Goal: Task Accomplishment & Management: Complete application form

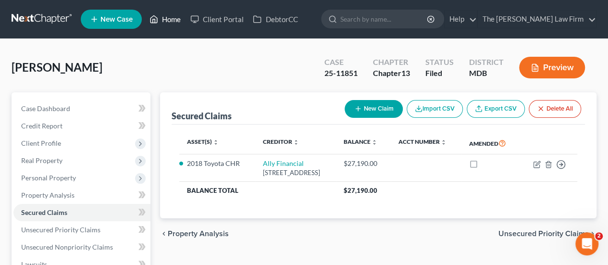
click at [171, 20] on link "Home" at bounding box center [165, 19] width 41 height 17
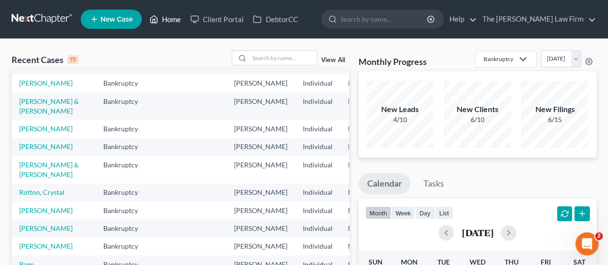
scroll to position [148, 0]
click at [30, 115] on link "[PERSON_NAME] & [PERSON_NAME]" at bounding box center [49, 106] width 60 height 18
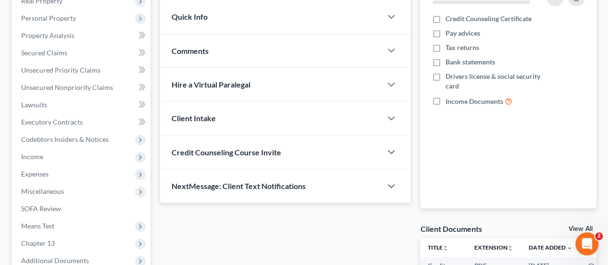
scroll to position [160, 0]
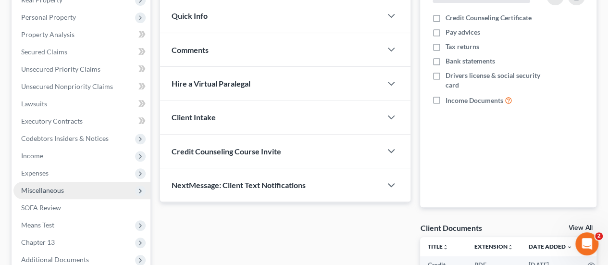
click at [43, 187] on span "Miscellaneous" at bounding box center [42, 190] width 43 height 8
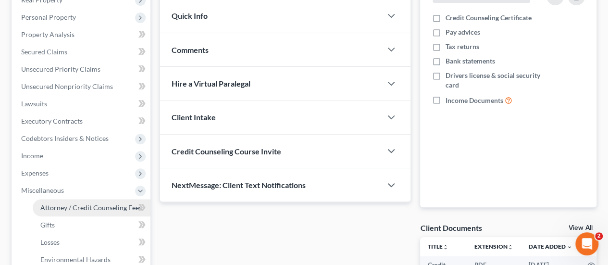
click at [60, 208] on span "Attorney / Credit Counseling Fees" at bounding box center [90, 207] width 101 height 8
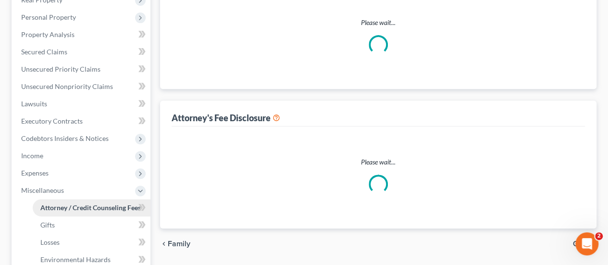
select select "0"
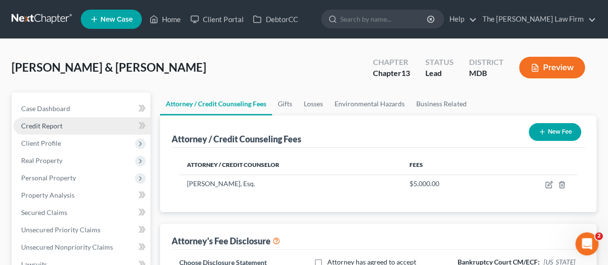
click at [40, 131] on link "Credit Report" at bounding box center [81, 125] width 137 height 17
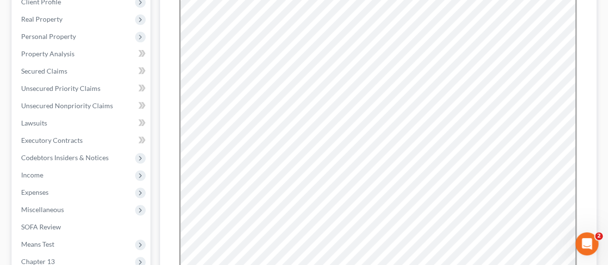
scroll to position [147, 0]
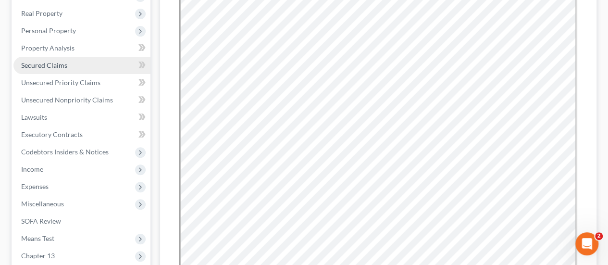
click at [48, 68] on span "Secured Claims" at bounding box center [44, 65] width 46 height 8
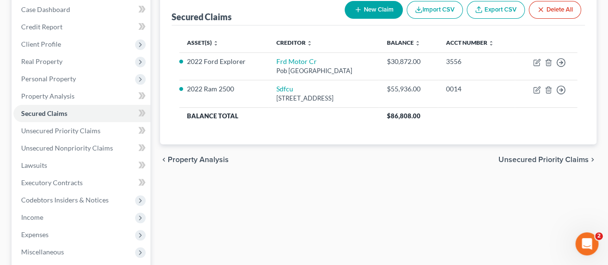
scroll to position [101, 0]
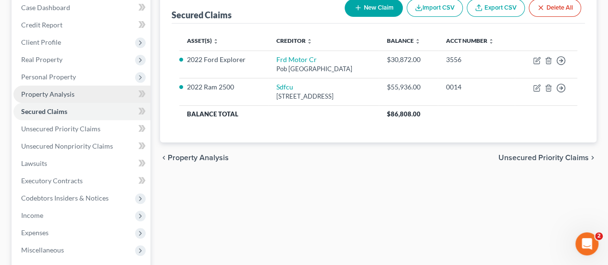
click at [44, 93] on span "Property Analysis" at bounding box center [47, 94] width 53 height 8
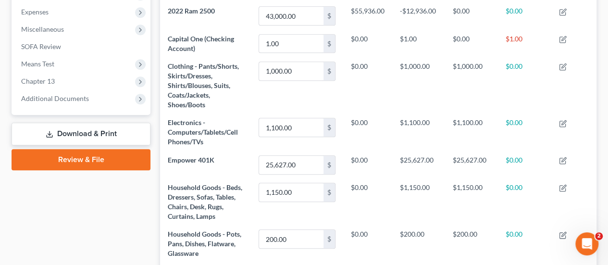
scroll to position [323, 0]
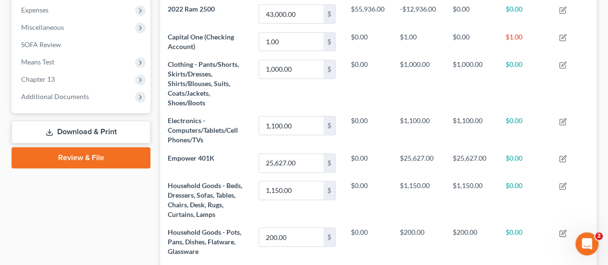
drag, startPoint x: 177, startPoint y: 179, endPoint x: 159, endPoint y: 203, distance: 30.2
click at [159, 203] on div "Property Analysis Vehicle Interest Money and Accounts Personal Item Property un…" at bounding box center [378, 169] width 446 height 800
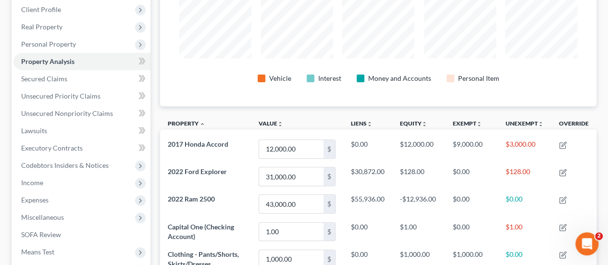
scroll to position [131, 0]
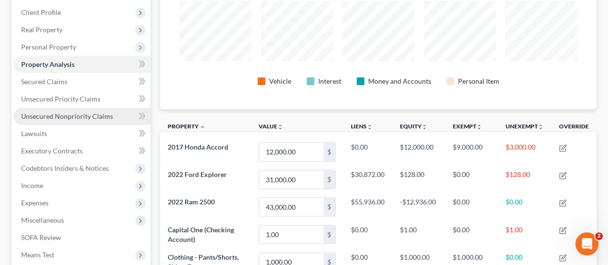
click at [82, 114] on span "Unsecured Nonpriority Claims" at bounding box center [67, 116] width 92 height 8
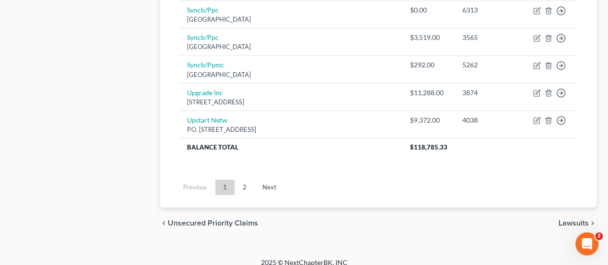
scroll to position [839, 0]
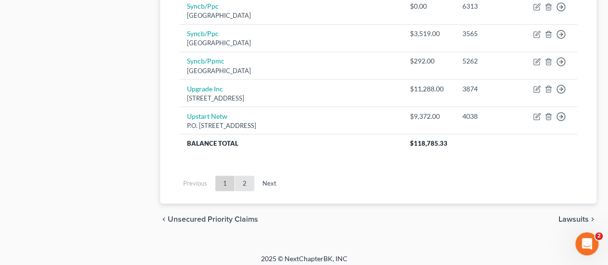
click at [244, 177] on link "2" at bounding box center [244, 182] width 19 height 15
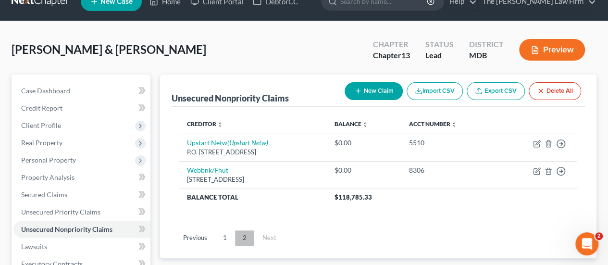
scroll to position [17, 0]
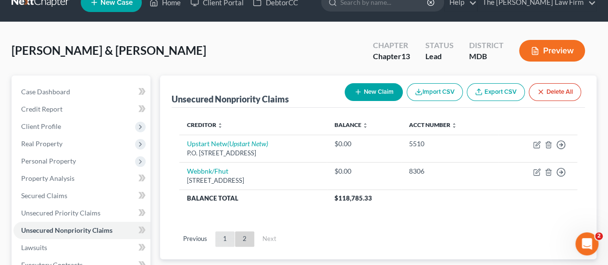
click at [224, 240] on link "1" at bounding box center [224, 238] width 19 height 15
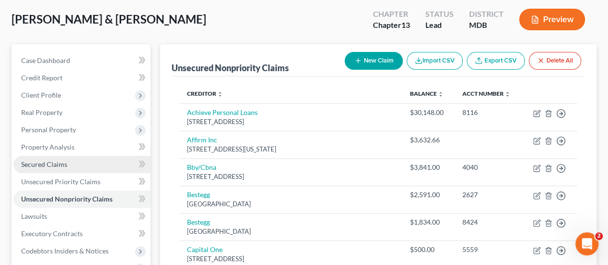
scroll to position [42, 0]
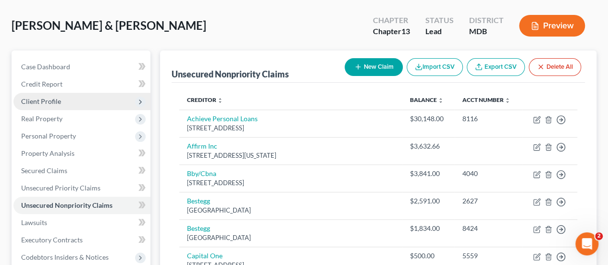
click at [38, 105] on span "Client Profile" at bounding box center [81, 101] width 137 height 17
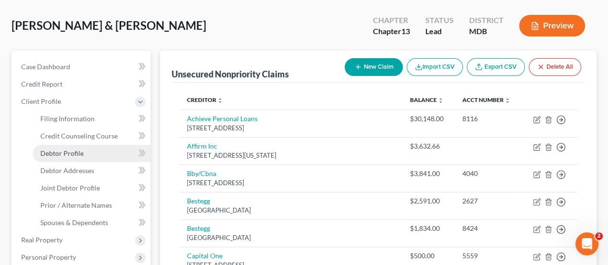
click at [60, 151] on span "Debtor Profile" at bounding box center [61, 153] width 43 height 8
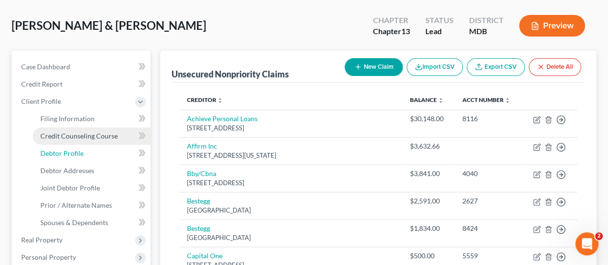
select select "1"
select select "2"
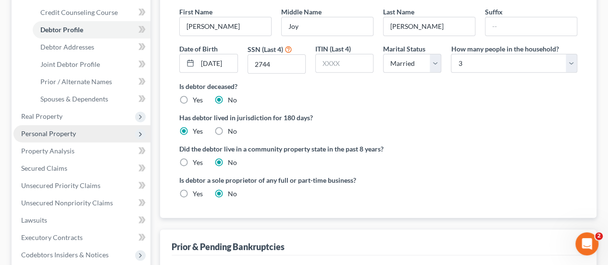
scroll to position [166, 0]
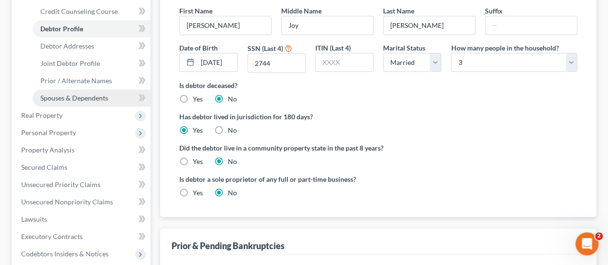
click at [102, 98] on span "Spouses & Dependents" at bounding box center [74, 98] width 68 height 8
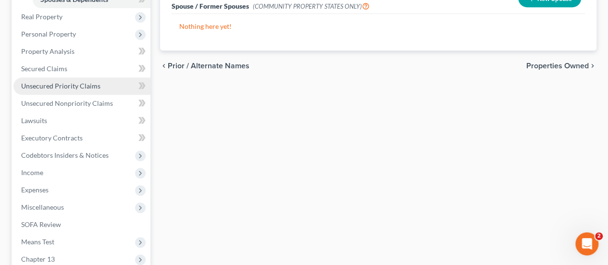
scroll to position [268, 0]
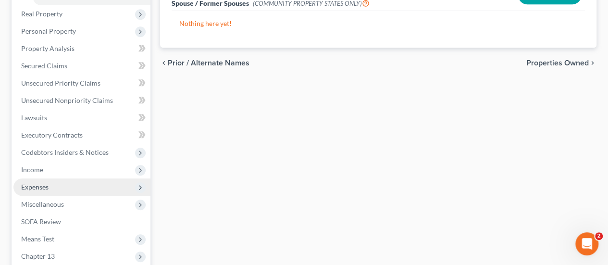
click at [38, 186] on span "Expenses" at bounding box center [34, 187] width 27 height 8
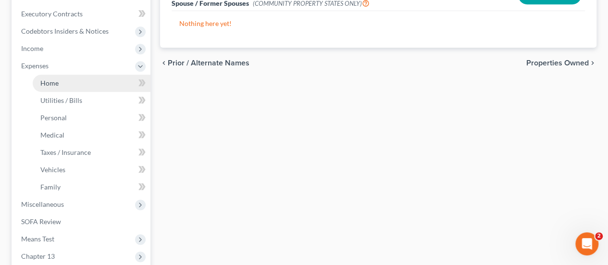
click at [57, 79] on span "Home" at bounding box center [49, 83] width 18 height 8
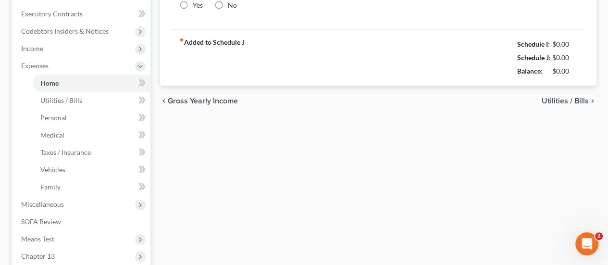
type input "2,000.00"
type input "0.00"
radio input "true"
type input "120.00"
type input "0.00"
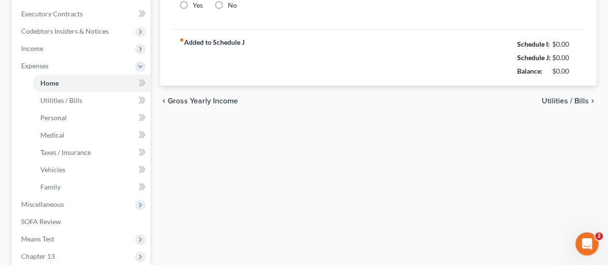
type input "0.00"
type input "100.00"
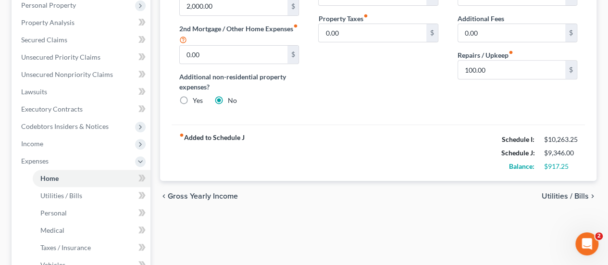
scroll to position [173, 0]
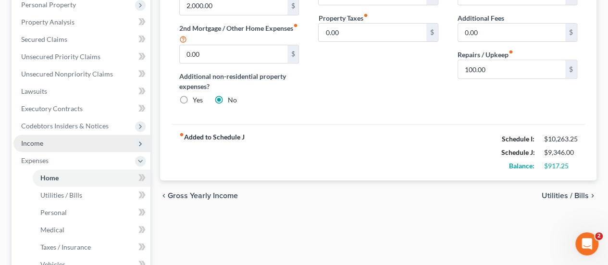
click at [28, 141] on span "Income" at bounding box center [32, 143] width 22 height 8
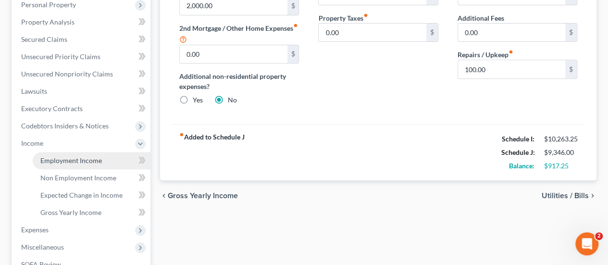
click at [68, 160] on span "Employment Income" at bounding box center [70, 160] width 61 height 8
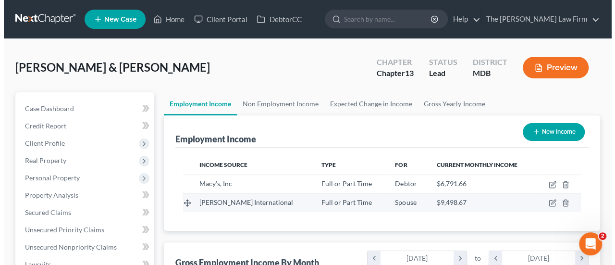
scroll to position [171, 243]
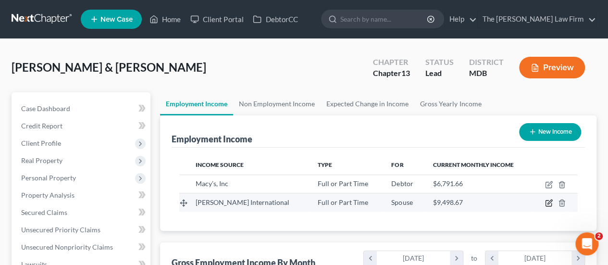
click at [548, 201] on icon "button" at bounding box center [549, 203] width 8 height 8
select select "0"
select select "2"
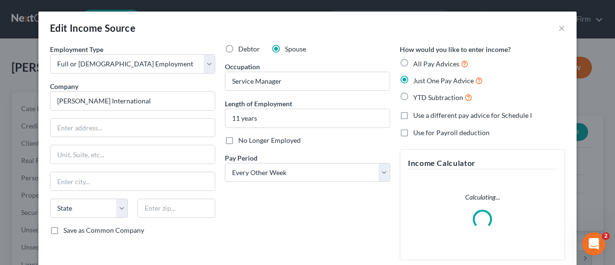
scroll to position [97, 0]
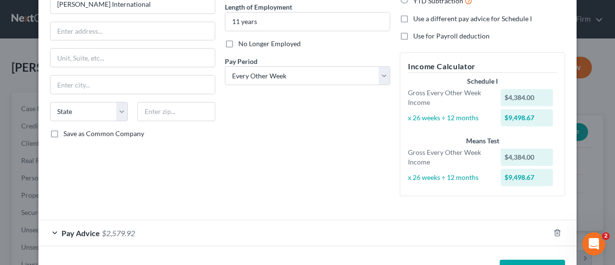
click at [122, 191] on div "Employment Type * Select Full or [DEMOGRAPHIC_DATA] Employment Self Employment …" at bounding box center [132, 76] width 175 height 256
click at [109, 232] on span "$2,579.92" at bounding box center [118, 232] width 33 height 9
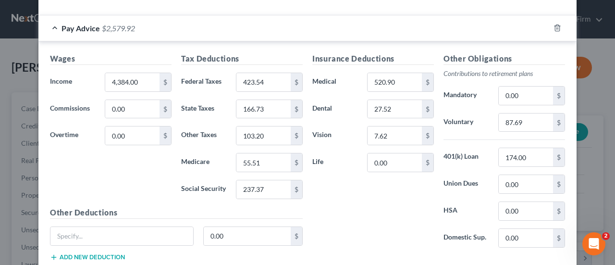
scroll to position [6, 0]
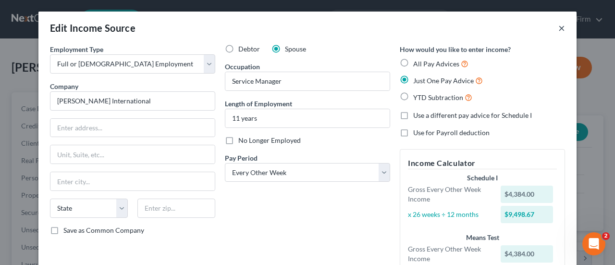
click at [558, 25] on button "×" at bounding box center [561, 28] width 7 height 12
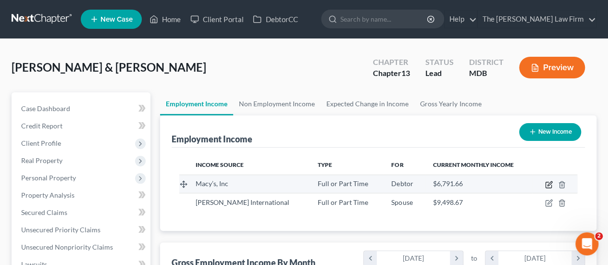
click at [547, 183] on icon "button" at bounding box center [549, 185] width 8 height 8
select select "0"
select select "1"
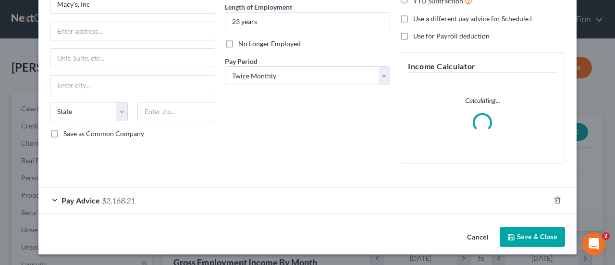
click at [106, 200] on span "$2,168.21" at bounding box center [118, 200] width 33 height 9
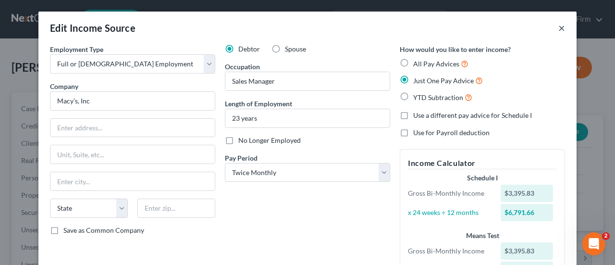
click at [558, 27] on button "×" at bounding box center [561, 28] width 7 height 12
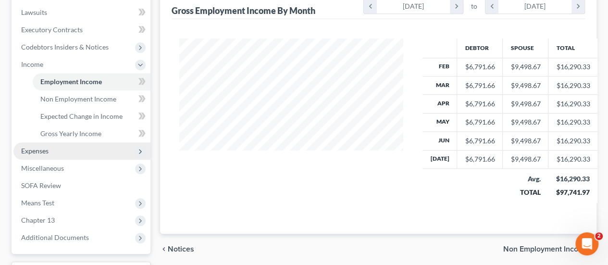
click at [39, 151] on span "Expenses" at bounding box center [34, 151] width 27 height 8
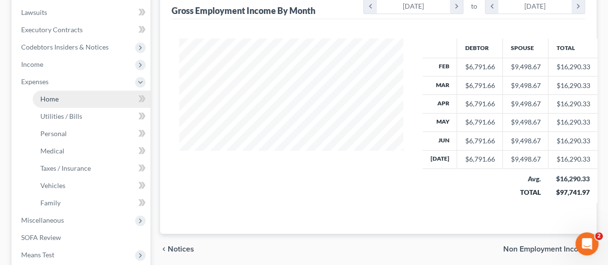
click at [51, 92] on link "Home" at bounding box center [92, 98] width 118 height 17
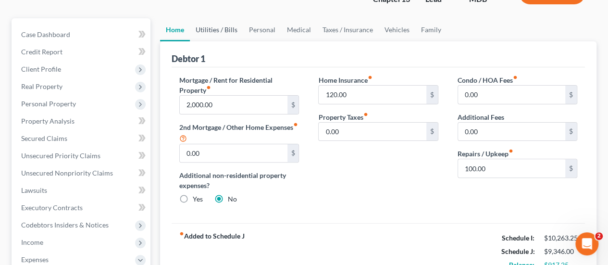
click at [220, 31] on link "Utilities / Bills" at bounding box center [216, 29] width 53 height 23
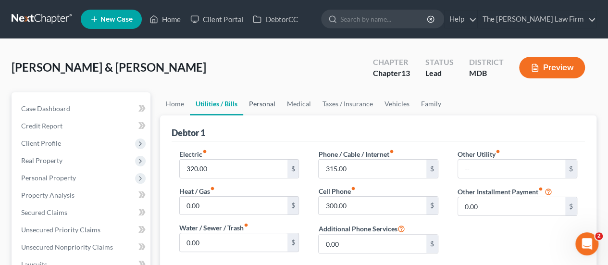
click at [265, 107] on link "Personal" at bounding box center [262, 103] width 38 height 23
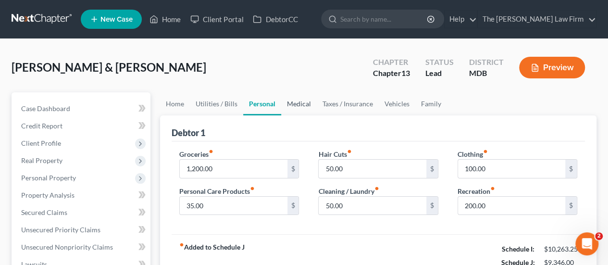
click at [303, 106] on link "Medical" at bounding box center [299, 103] width 36 height 23
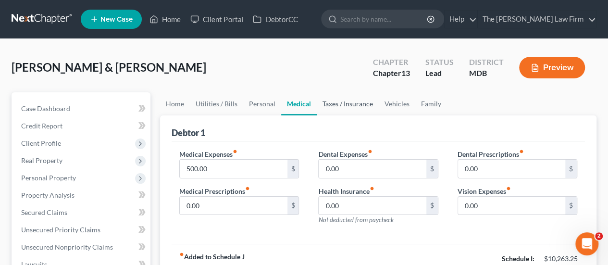
click at [344, 101] on link "Taxes / Insurance" at bounding box center [348, 103] width 62 height 23
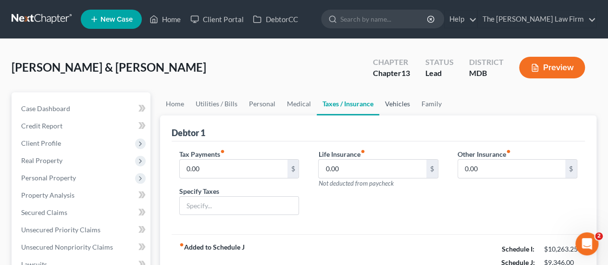
click at [402, 103] on link "Vehicles" at bounding box center [397, 103] width 37 height 23
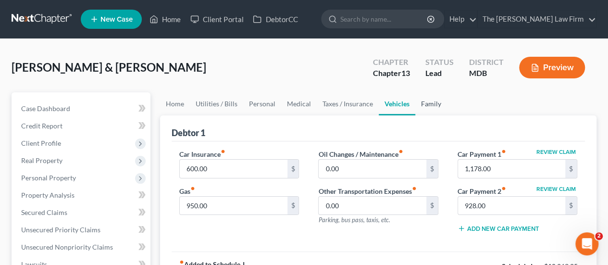
click at [433, 103] on link "Family" at bounding box center [431, 103] width 32 height 23
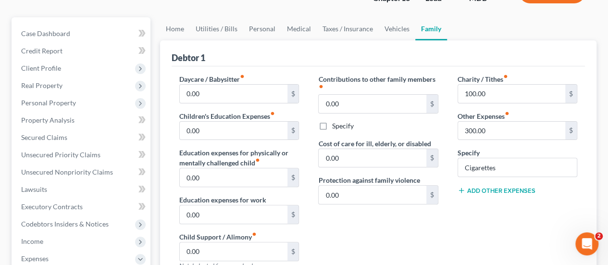
scroll to position [73, 0]
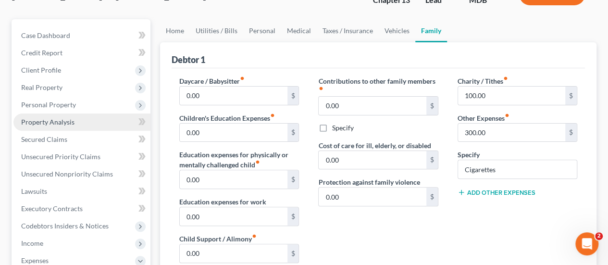
click at [61, 126] on link "Property Analysis" at bounding box center [81, 121] width 137 height 17
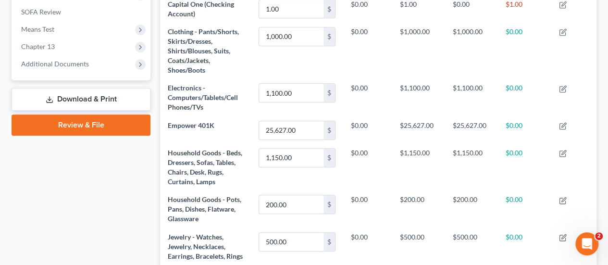
scroll to position [401, 0]
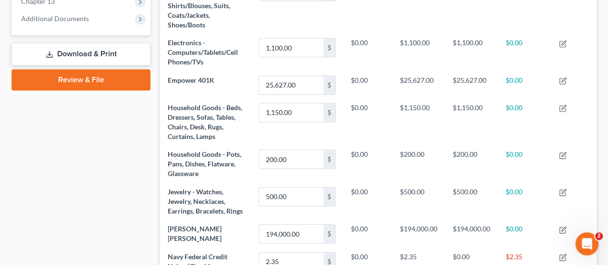
click at [84, 78] on link "Review & File" at bounding box center [81, 79] width 139 height 21
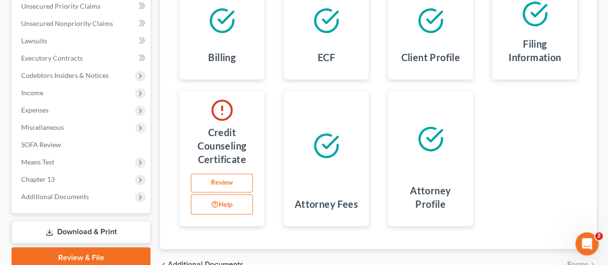
scroll to position [261, 0]
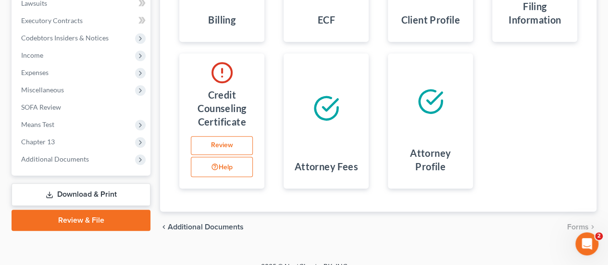
click at [68, 192] on link "Download & Print" at bounding box center [81, 194] width 139 height 23
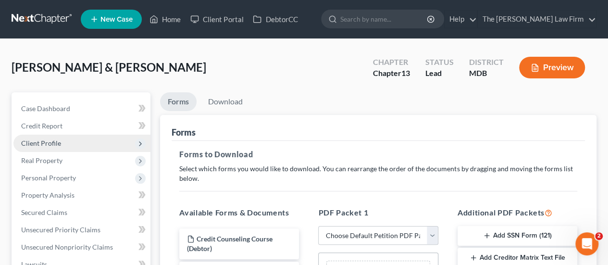
click at [46, 136] on span "Client Profile" at bounding box center [81, 143] width 137 height 17
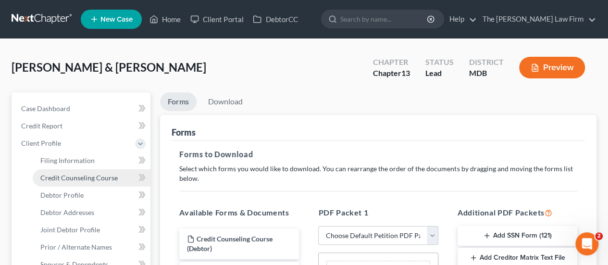
click at [63, 177] on span "Credit Counseling Course" at bounding box center [78, 177] width 77 height 8
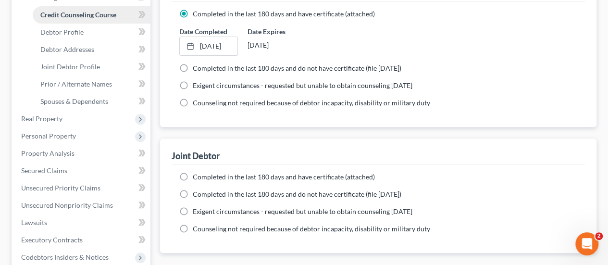
scroll to position [163, 0]
click at [193, 193] on label "Completed in the last 180 days and do not have certificate (file [DATE])" at bounding box center [297, 194] width 209 height 10
click at [197, 193] on input "Completed in the last 180 days and do not have certificate (file [DATE])" at bounding box center [200, 192] width 6 height 6
radio input "true"
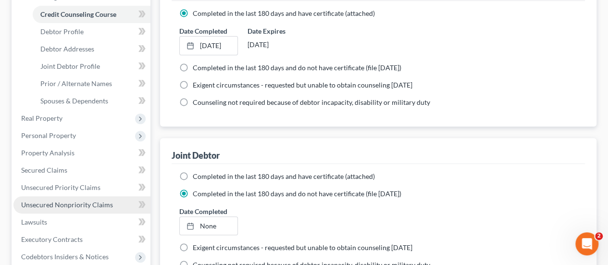
scroll to position [383, 0]
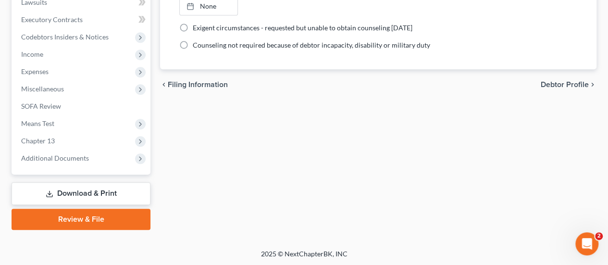
click at [77, 196] on link "Download & Print" at bounding box center [81, 193] width 139 height 23
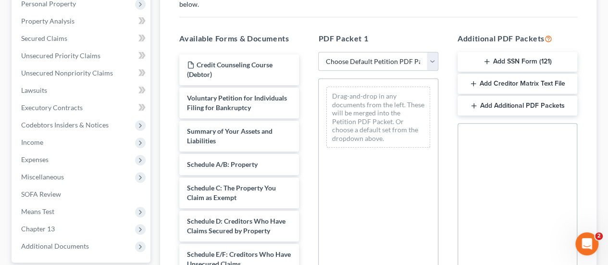
scroll to position [173, 0]
click at [351, 57] on select "Choose Default Petition PDF Packet Complete Bankruptcy Petition (all forms and …" at bounding box center [378, 62] width 120 height 19
select select "0"
click at [318, 53] on select "Choose Default Petition PDF Packet Complete Bankruptcy Petition (all forms and …" at bounding box center [378, 62] width 120 height 19
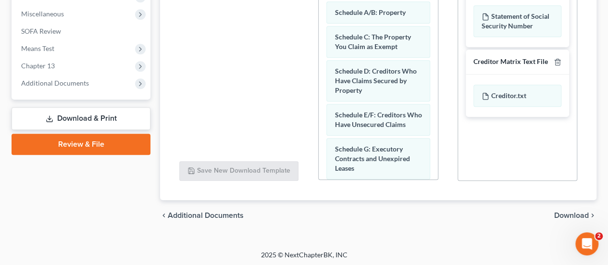
scroll to position [338, 0]
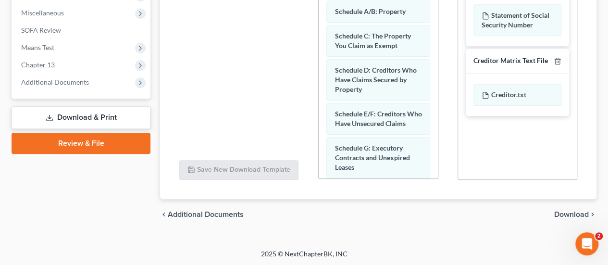
click at [578, 210] on span "Download" at bounding box center [571, 214] width 35 height 8
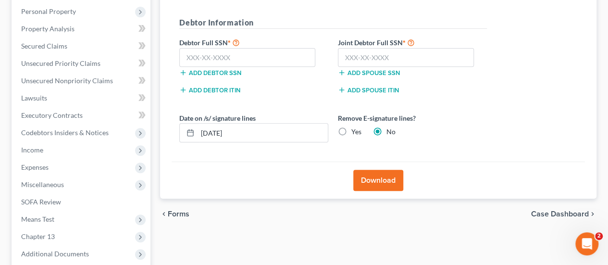
scroll to position [160, 0]
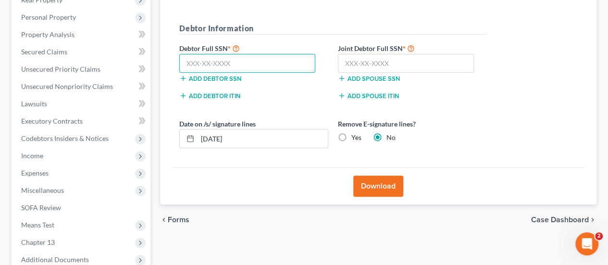
click at [214, 58] on input "text" at bounding box center [247, 63] width 136 height 19
click at [207, 59] on input "text" at bounding box center [247, 63] width 136 height 19
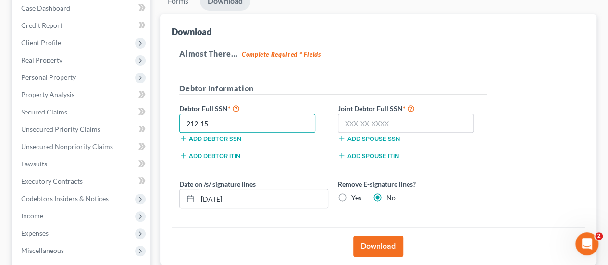
scroll to position [101, 0]
type input "212-15-2744"
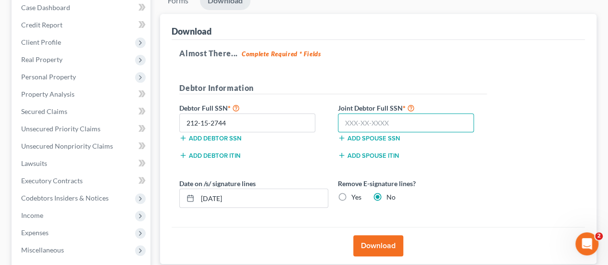
click at [351, 127] on input "text" at bounding box center [406, 122] width 136 height 19
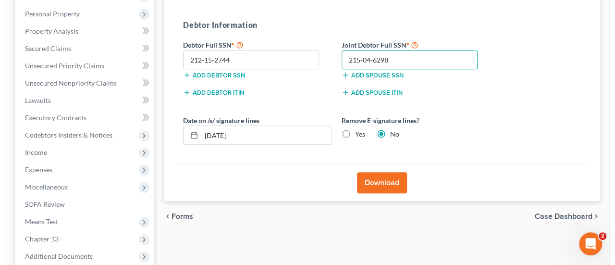
scroll to position [164, 0]
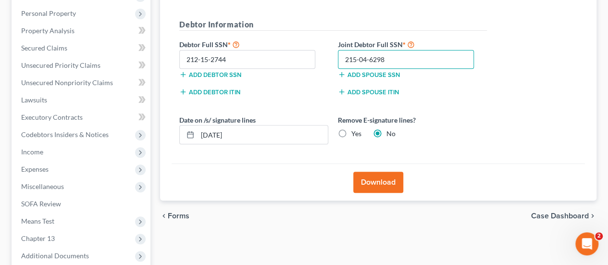
type input "215-04-6298"
click at [383, 180] on button "Download" at bounding box center [378, 182] width 50 height 21
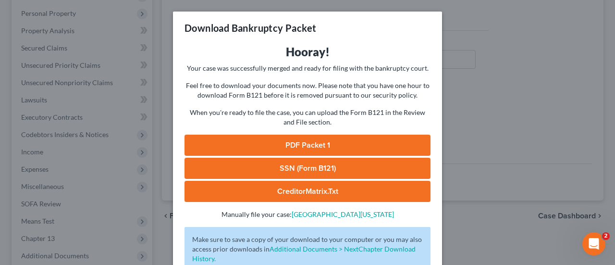
click at [325, 145] on link "PDF Packet 1" at bounding box center [307, 145] width 246 height 21
click at [313, 170] on link "SSN (Form B121)" at bounding box center [307, 168] width 246 height 21
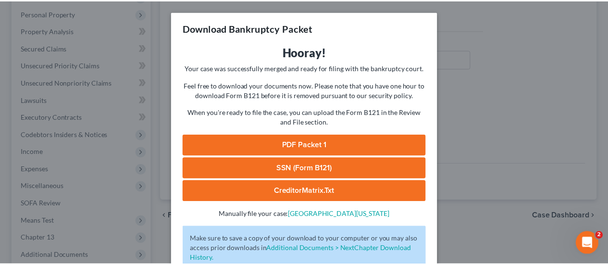
scroll to position [65, 0]
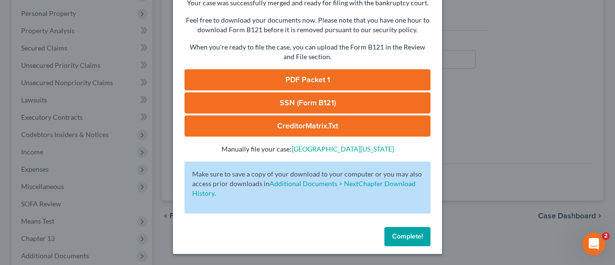
click at [392, 233] on span "Complete!" at bounding box center [407, 236] width 31 height 8
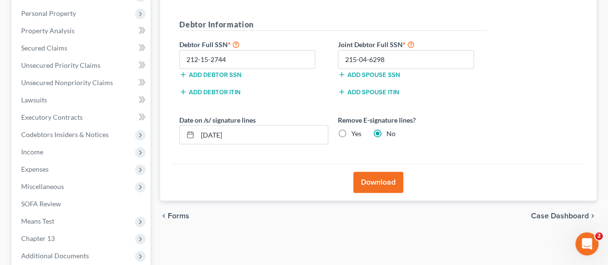
scroll to position [0, 0]
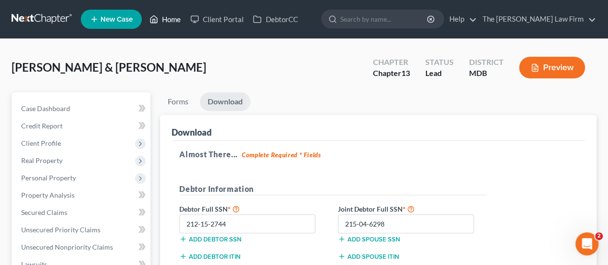
click at [177, 24] on link "Home" at bounding box center [165, 19] width 41 height 17
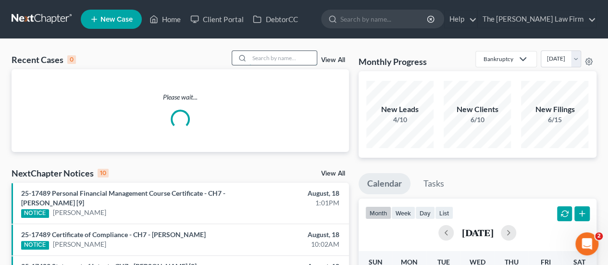
click at [279, 61] on input "search" at bounding box center [282, 58] width 67 height 14
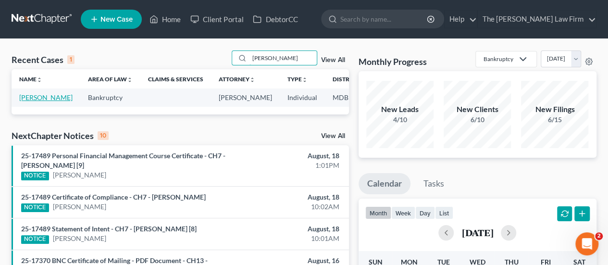
type input "[PERSON_NAME]"
click at [32, 98] on link "[PERSON_NAME]" at bounding box center [45, 97] width 53 height 8
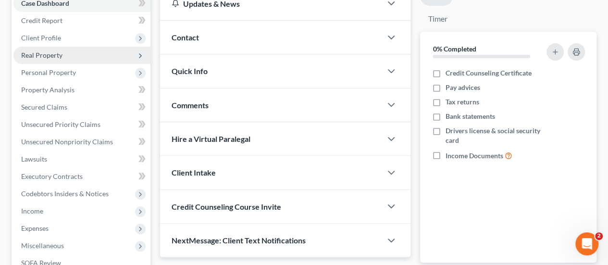
scroll to position [106, 0]
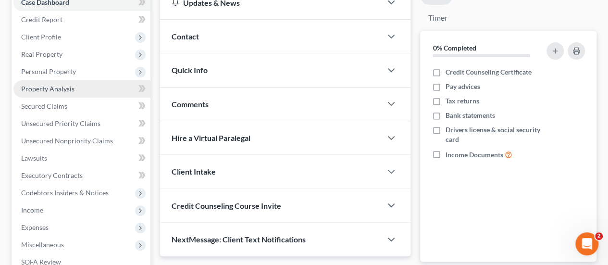
click at [55, 83] on link "Property Analysis" at bounding box center [81, 88] width 137 height 17
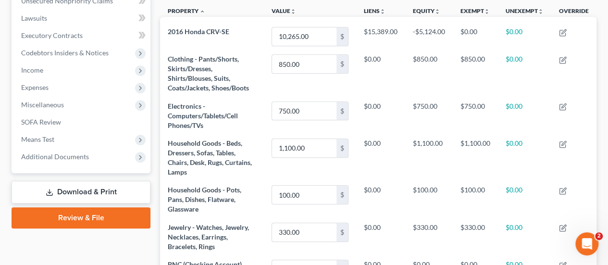
scroll to position [245, 0]
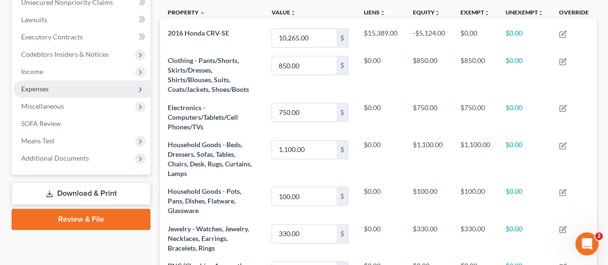
click at [45, 88] on span "Expenses" at bounding box center [34, 89] width 27 height 8
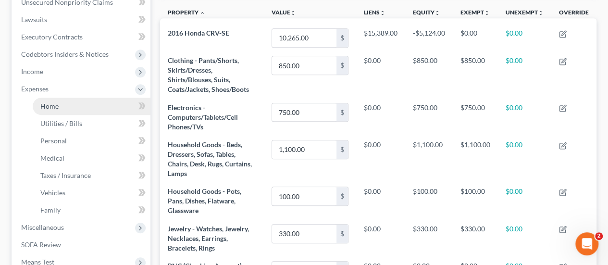
click at [51, 103] on span "Home" at bounding box center [49, 106] width 18 height 8
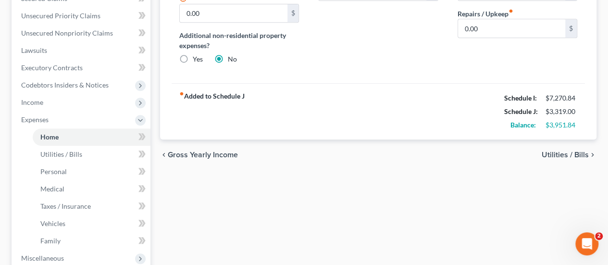
scroll to position [214, 0]
